Goal: Task Accomplishment & Management: Use online tool/utility

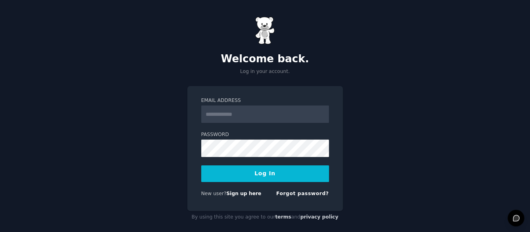
click at [258, 115] on input "Email Address" at bounding box center [265, 114] width 128 height 17
type input "**********"
click at [259, 171] on button "Log In" at bounding box center [265, 174] width 128 height 17
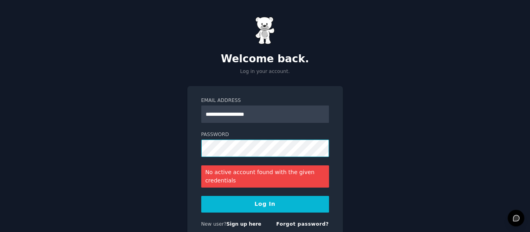
click at [201, 196] on button "Log In" at bounding box center [265, 204] width 128 height 17
click at [307, 223] on link "Forgot password?" at bounding box center [302, 225] width 53 height 6
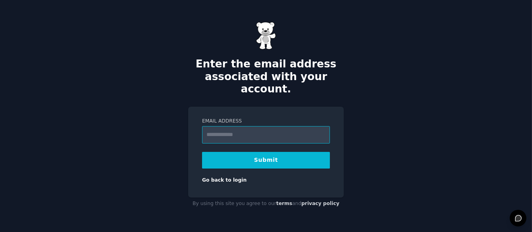
click at [241, 126] on input "Email Address" at bounding box center [266, 134] width 128 height 17
type input "**********"
click at [268, 152] on button "Submit" at bounding box center [266, 160] width 128 height 17
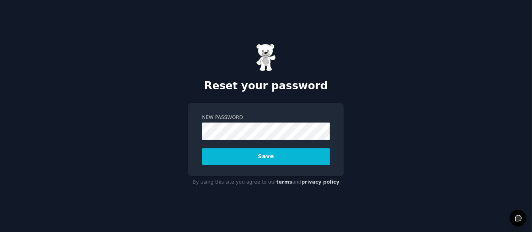
click at [408, 173] on div "Reset your password New Password Save By using this site you agree to our terms…" at bounding box center [266, 116] width 532 height 232
click at [274, 154] on button "Save" at bounding box center [266, 156] width 128 height 17
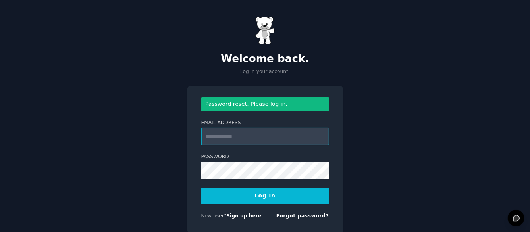
click at [222, 136] on input "Email Address" at bounding box center [265, 136] width 128 height 17
type input "**********"
click at [269, 200] on button "Log In" at bounding box center [265, 196] width 128 height 17
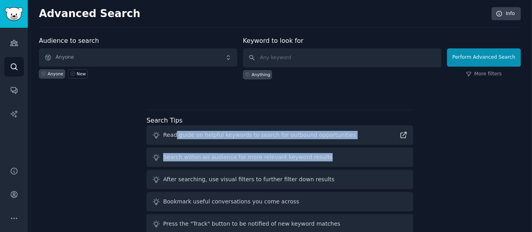
drag, startPoint x: 174, startPoint y: 135, endPoint x: 338, endPoint y: 151, distance: 164.7
click at [337, 151] on div "Read guide on helpful keywords to search for outbound opportunities Search with…" at bounding box center [279, 190] width 267 height 131
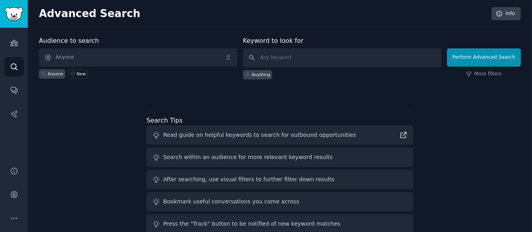
click at [451, 171] on div "Audience to search Anyone Anyone New Keyword to look for Anything Perform Advan…" at bounding box center [280, 147] width 482 height 223
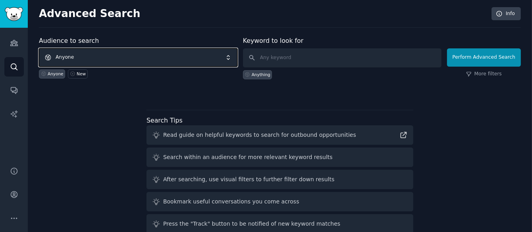
click at [179, 66] on span "Anyone" at bounding box center [138, 57] width 199 height 18
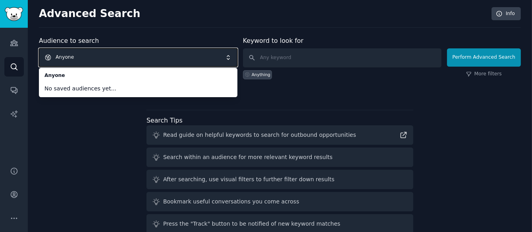
click at [170, 48] on div "Audience to search Anyone Anyone No saved audiences yet... Anyone New" at bounding box center [138, 57] width 199 height 43
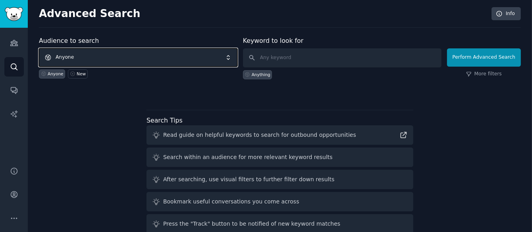
click at [232, 57] on span "Anyone" at bounding box center [138, 57] width 199 height 18
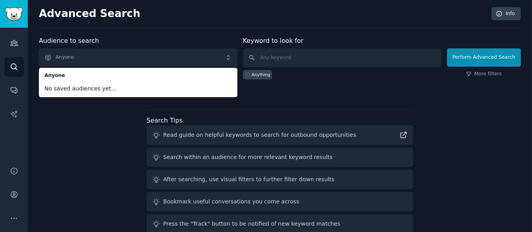
click at [210, 69] on ul "Anyone No saved audiences yet..." at bounding box center [138, 82] width 199 height 29
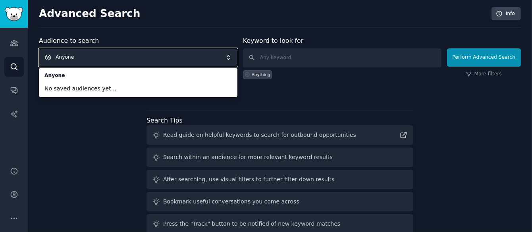
click at [186, 34] on div "Advanced Search Info Audience to search Anyone Anyone No saved audiences yet...…" at bounding box center [280, 135] width 504 height 270
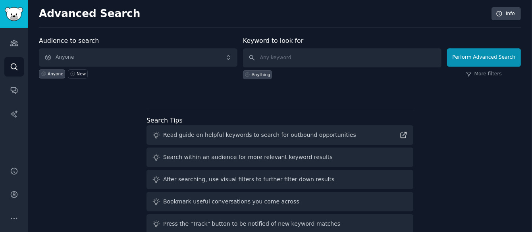
click at [258, 73] on div "Anything" at bounding box center [261, 75] width 19 height 6
click at [475, 57] on button "Perform Advanced Search" at bounding box center [484, 57] width 74 height 18
click at [144, 37] on div "Audience to search Anyone Anyone New" at bounding box center [138, 57] width 199 height 43
click at [185, 32] on div "Advanced Search Info Audience to search Anyone Anyone New Keyword to look for A…" at bounding box center [280, 135] width 504 height 270
click at [162, 6] on div "Advanced Search Info Audience to search Anyone Anyone New Keyword to look for A…" at bounding box center [280, 135] width 504 height 270
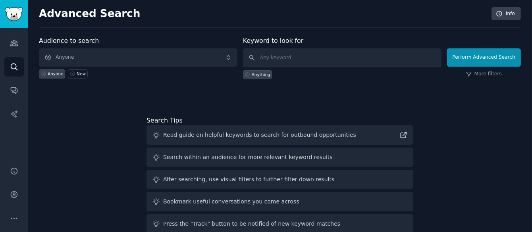
click at [131, 9] on h2 "Advanced Search" at bounding box center [263, 14] width 448 height 13
drag, startPoint x: 225, startPoint y: 19, endPoint x: 234, endPoint y: 20, distance: 8.7
click at [226, 19] on h2 "Advanced Search" at bounding box center [263, 14] width 448 height 13
click at [264, 24] on div "Advanced Search Info" at bounding box center [280, 17] width 482 height 21
drag, startPoint x: 319, startPoint y: 33, endPoint x: 326, endPoint y: 54, distance: 21.8
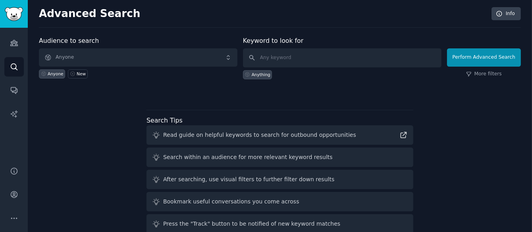
click at [319, 33] on div "Advanced Search Info Audience to search Anyone Anyone New Keyword to look for A…" at bounding box center [280, 135] width 504 height 270
click at [116, 40] on div "Audience to search Anyone Anyone New" at bounding box center [138, 57] width 199 height 43
click at [156, 9] on h2 "Advanced Search" at bounding box center [263, 14] width 448 height 13
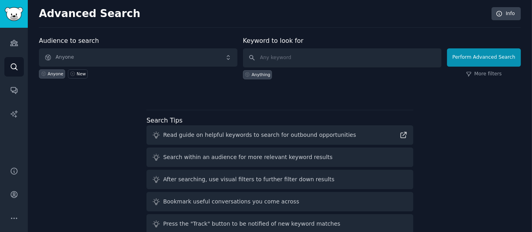
click at [148, 38] on div "Audience to search Anyone Anyone New" at bounding box center [138, 57] width 199 height 43
click at [149, 37] on div "Audience to search Anyone Anyone New" at bounding box center [138, 57] width 199 height 43
click at [150, 37] on div "Audience to search Anyone Anyone New" at bounding box center [138, 57] width 199 height 43
click at [377, 31] on div "Advanced Search Info Audience to search Anyone Anyone New Keyword to look for A…" at bounding box center [280, 135] width 504 height 270
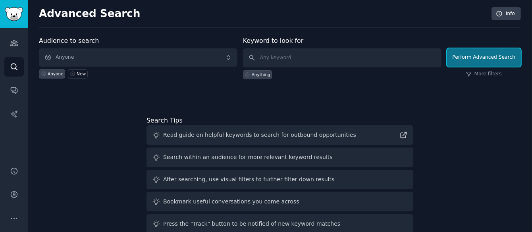
click at [461, 59] on button "Perform Advanced Search" at bounding box center [484, 57] width 74 height 18
click at [256, 56] on input "text" at bounding box center [342, 57] width 199 height 19
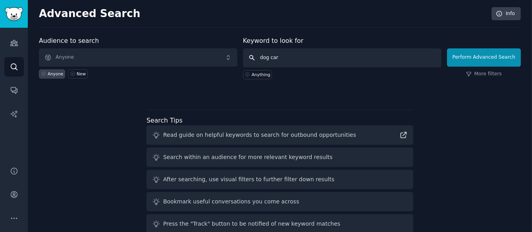
type input "dog care"
click button "Perform Advanced Search" at bounding box center [484, 57] width 74 height 18
